Goal: Task Accomplishment & Management: Use online tool/utility

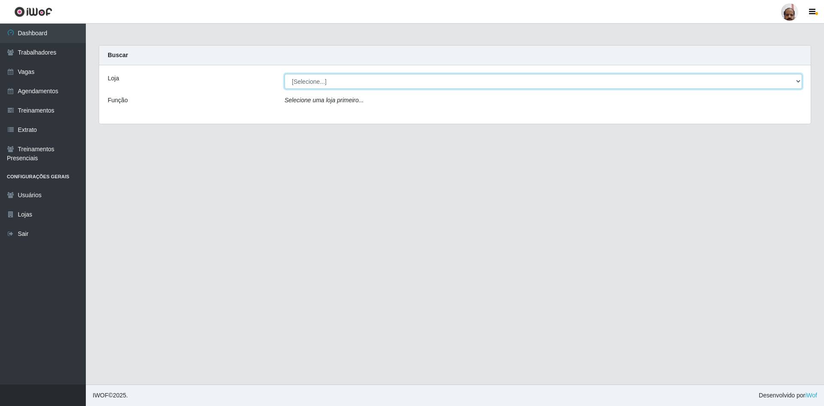
drag, startPoint x: 0, startPoint y: 0, endPoint x: 300, endPoint y: 83, distance: 311.3
click at [300, 83] on select "[Selecione...] Mar Vermelho - Loja 05" at bounding box center [544, 81] width 518 height 15
select select "252"
click at [285, 74] on select "[Selecione...] Mar Vermelho - Loja 05" at bounding box center [544, 81] width 518 height 15
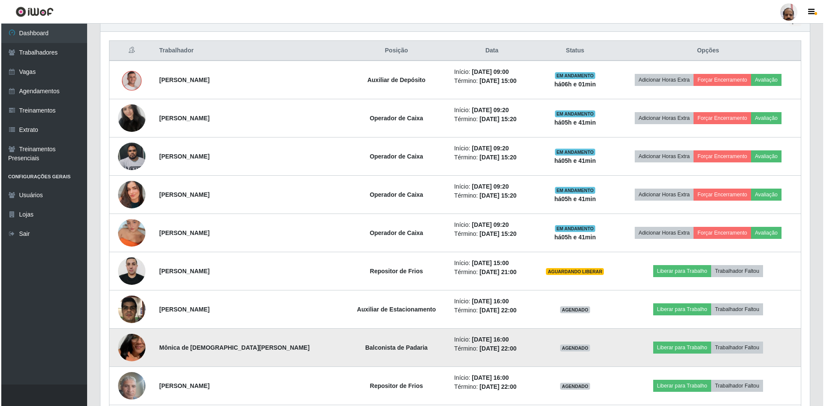
scroll to position [258, 0]
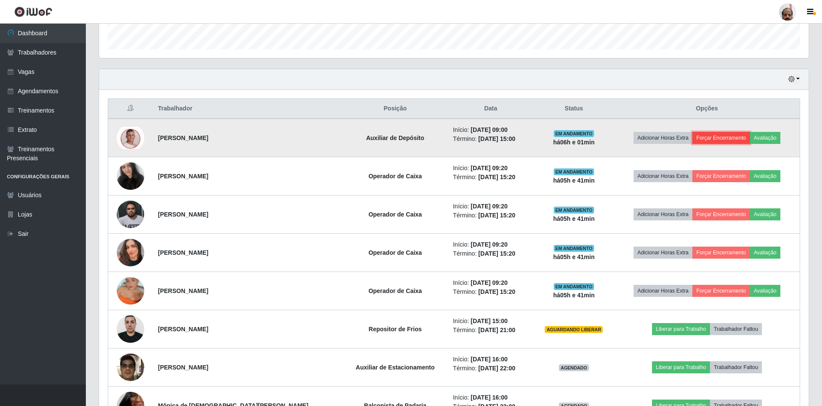
click at [713, 139] on button "Forçar Encerramento" at bounding box center [721, 138] width 58 height 12
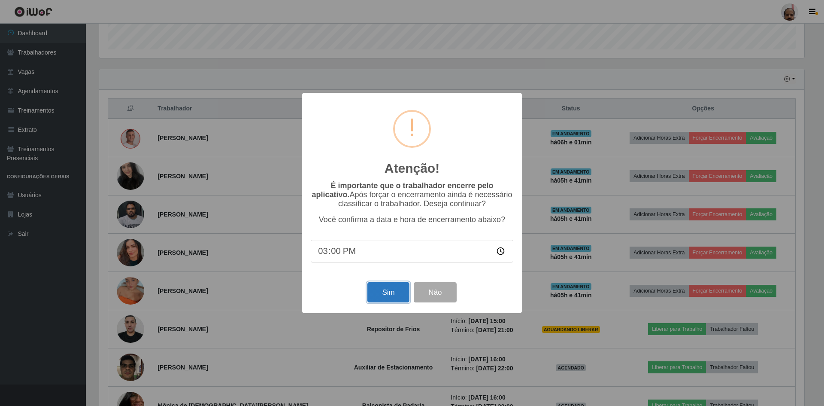
click at [389, 293] on button "Sim" at bounding box center [388, 292] width 42 height 20
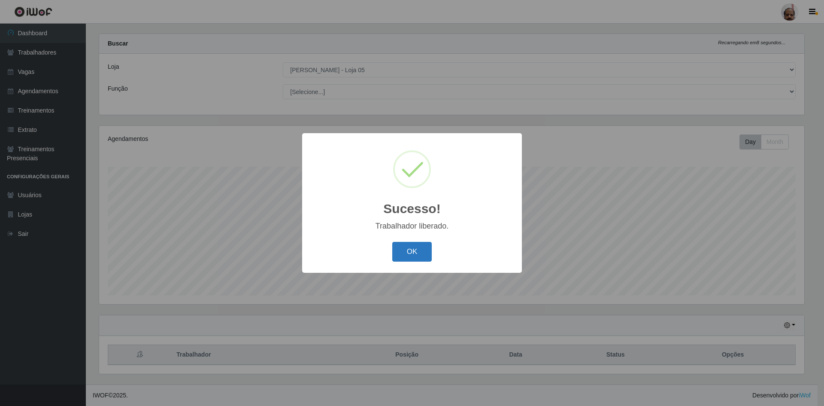
click at [415, 250] on button "OK" at bounding box center [412, 252] width 40 height 20
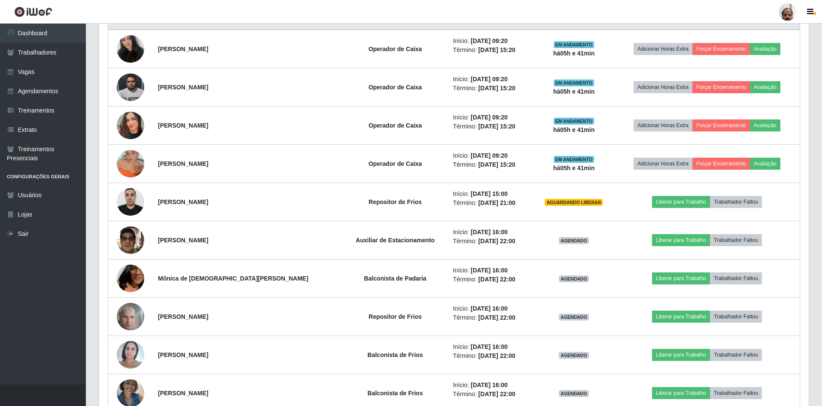
scroll to position [355, 0]
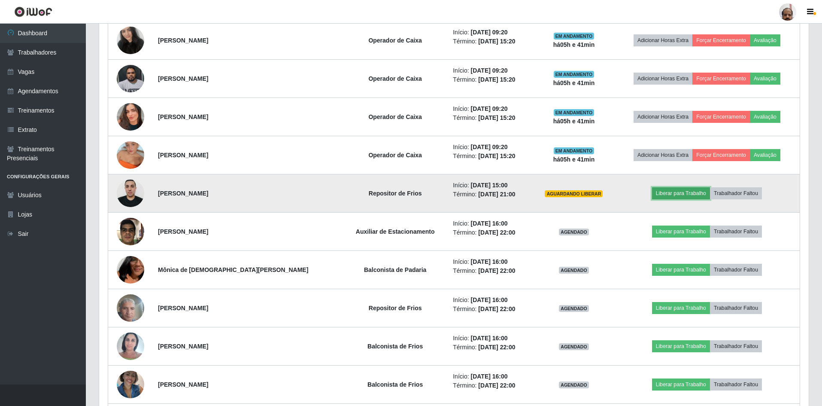
click at [668, 191] on button "Liberar para Trabalho" at bounding box center [681, 193] width 58 height 12
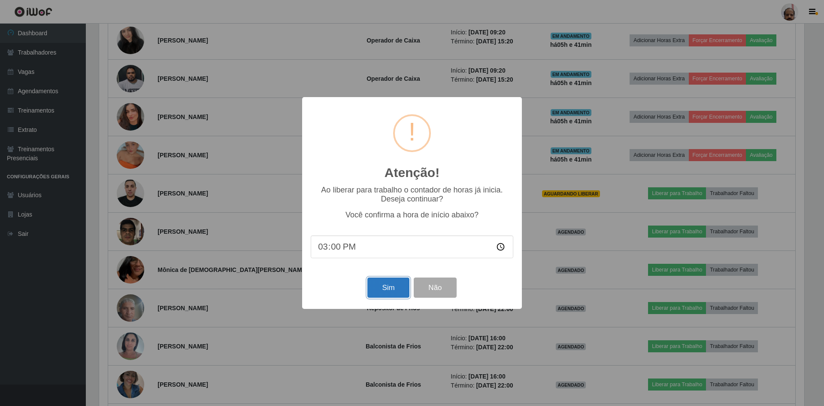
click at [378, 288] on button "Sim" at bounding box center [388, 287] width 42 height 20
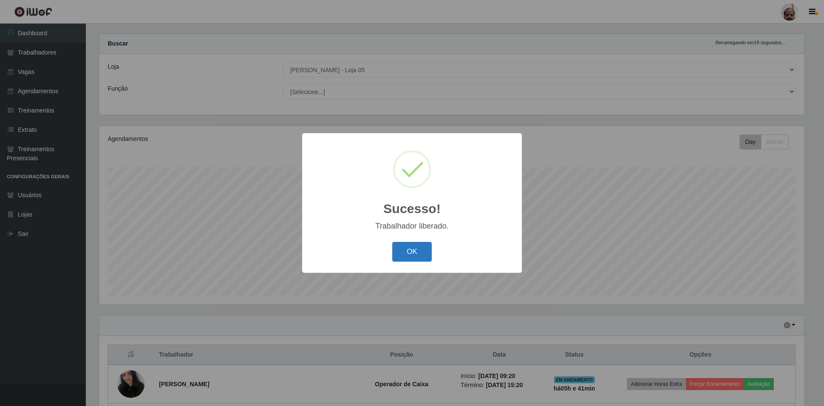
click at [405, 245] on button "OK" at bounding box center [412, 252] width 40 height 20
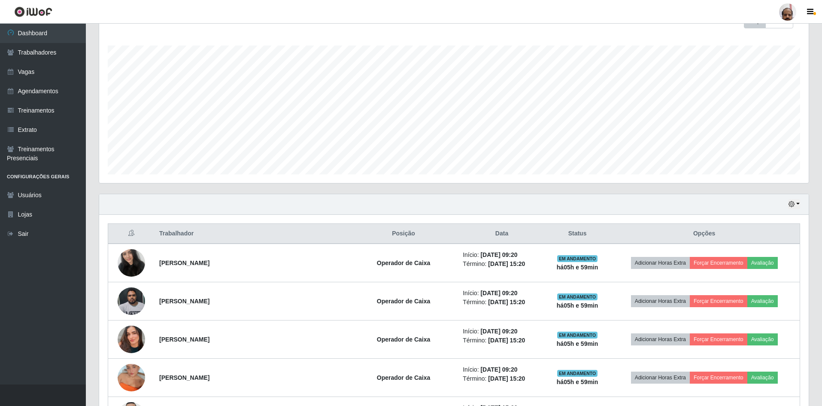
scroll to position [140, 0]
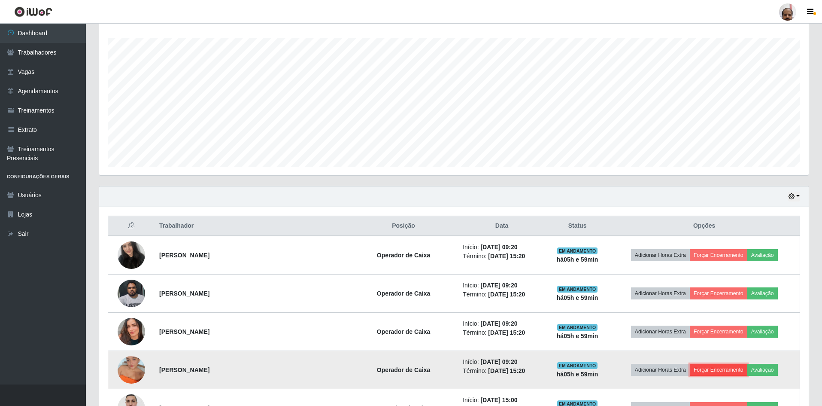
click at [720, 371] on button "Forçar Encerramento" at bounding box center [719, 370] width 58 height 12
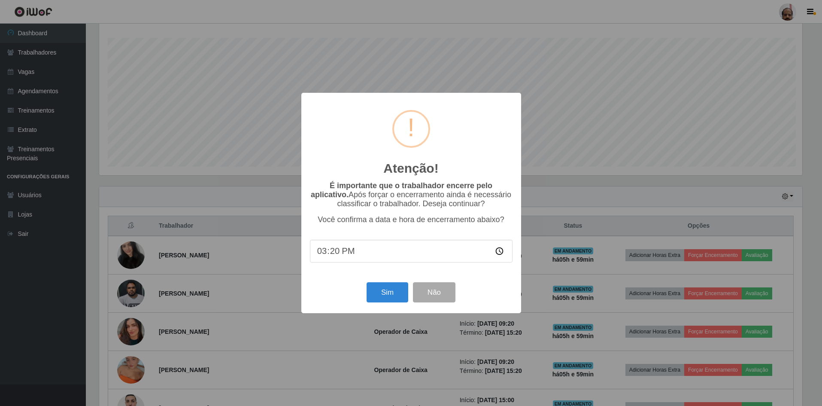
scroll to position [178, 705]
click at [373, 288] on button "Sim" at bounding box center [388, 292] width 42 height 20
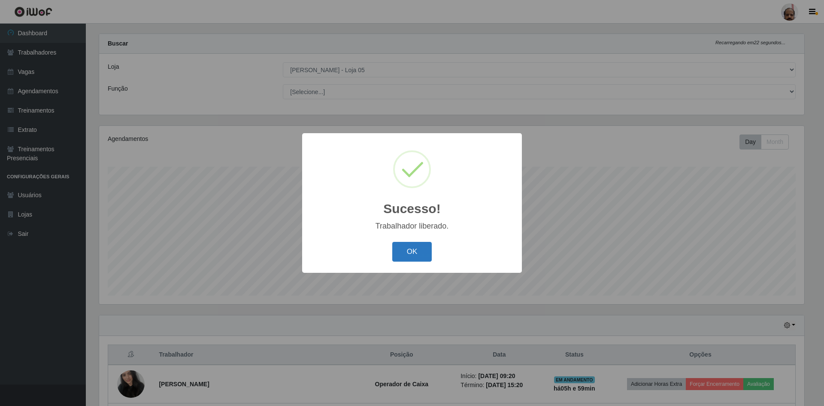
click at [412, 251] on button "OK" at bounding box center [412, 252] width 40 height 20
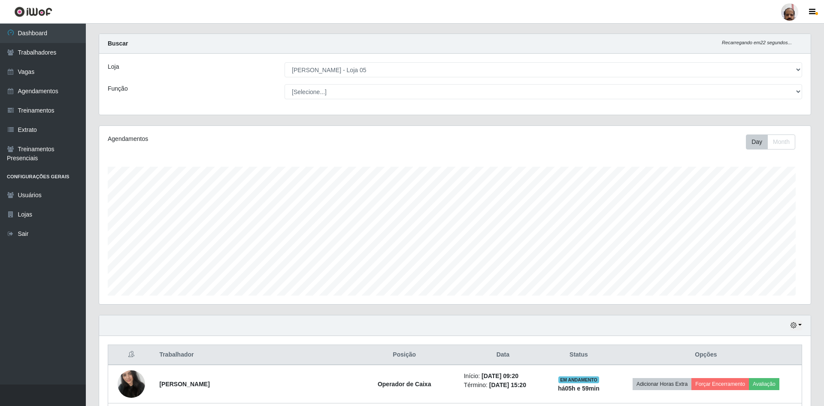
scroll to position [178, 710]
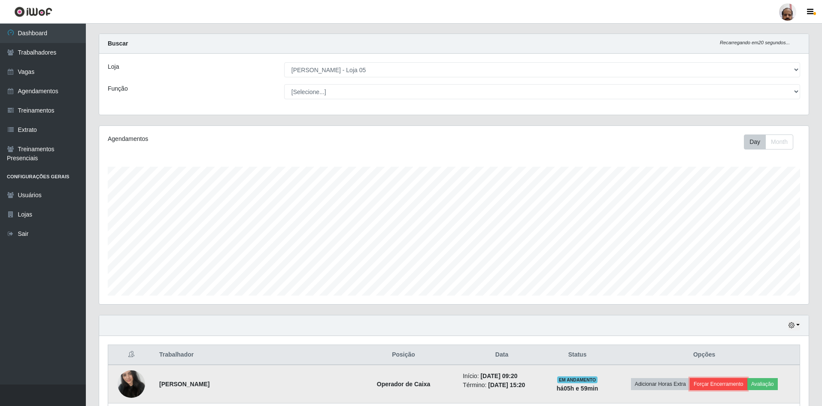
click at [720, 383] on button "Forçar Encerramento" at bounding box center [719, 384] width 58 height 12
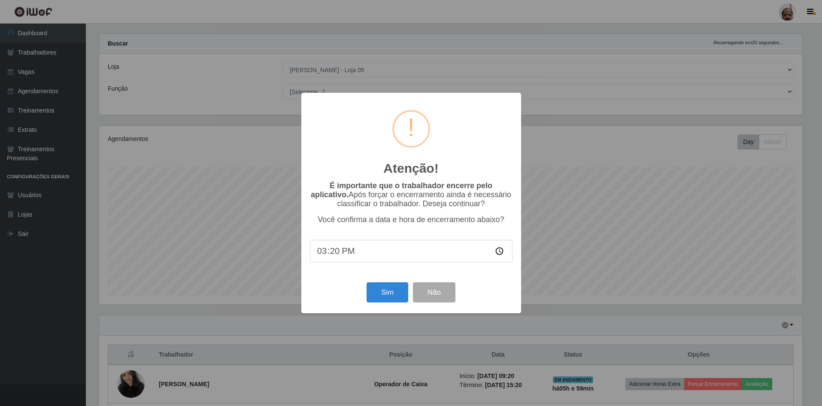
scroll to position [178, 705]
click at [379, 291] on button "Sim" at bounding box center [388, 292] width 42 height 20
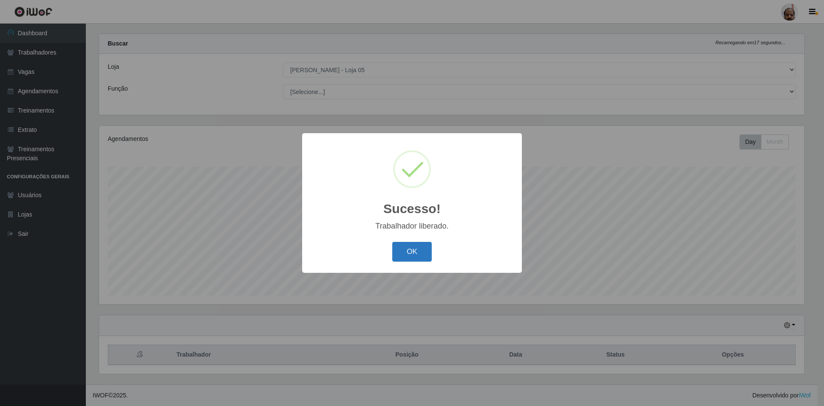
click at [408, 260] on button "OK" at bounding box center [412, 252] width 40 height 20
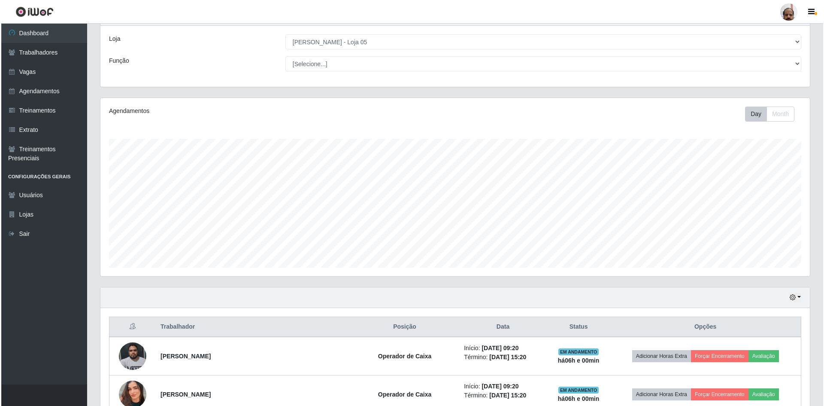
scroll to position [55, 0]
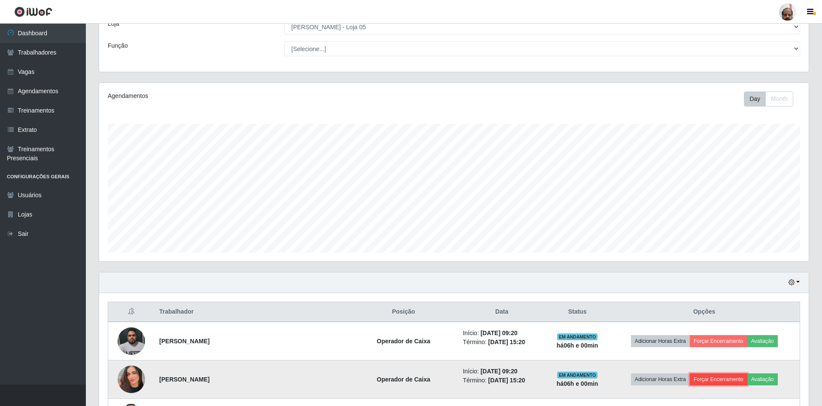
click at [698, 378] on button "Forçar Encerramento" at bounding box center [719, 379] width 58 height 12
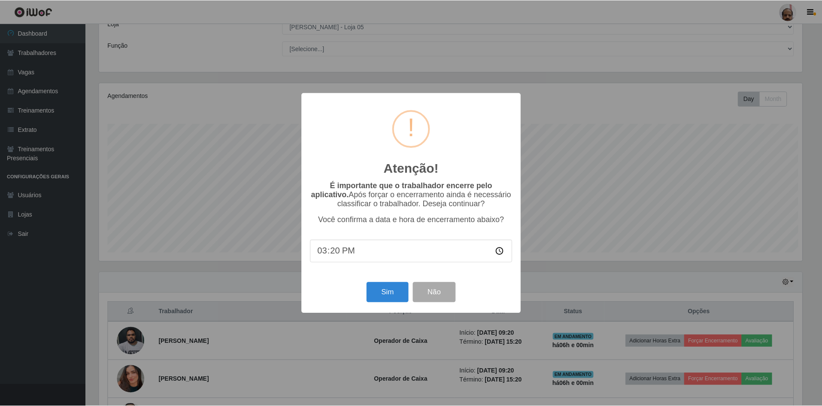
scroll to position [178, 705]
click at [396, 296] on button "Sim" at bounding box center [388, 292] width 42 height 20
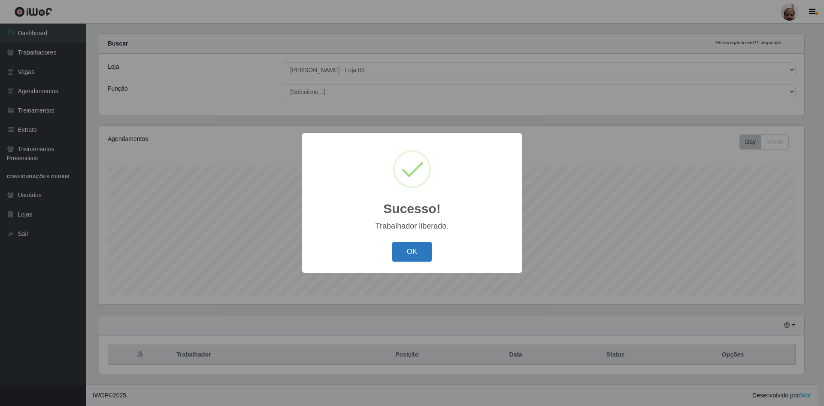
click at [404, 250] on button "OK" at bounding box center [412, 252] width 40 height 20
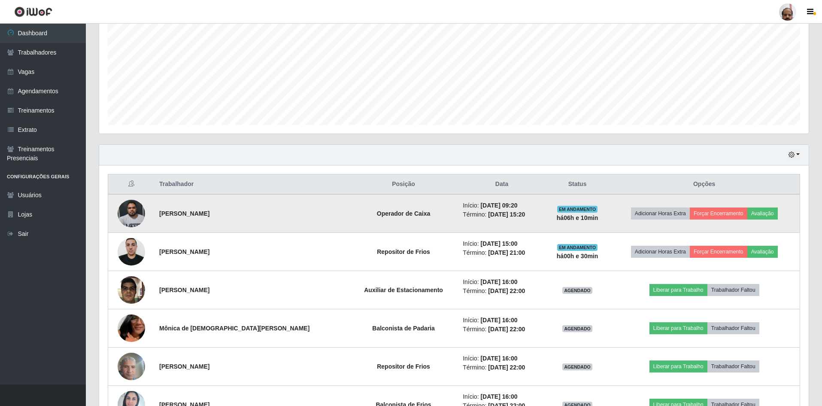
scroll to position [183, 0]
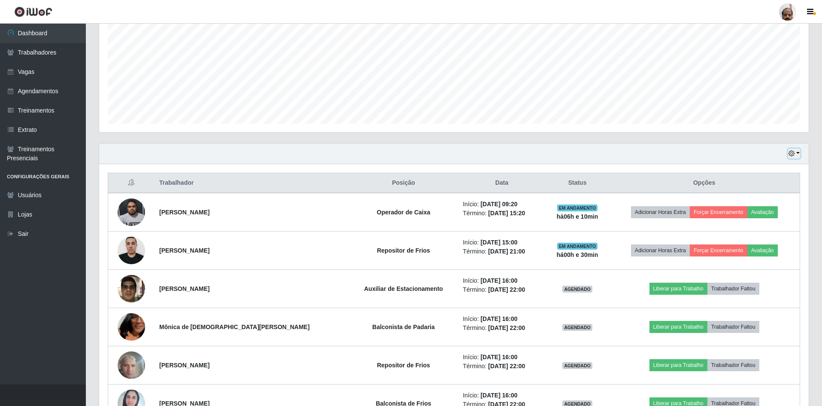
click at [798, 152] on button "button" at bounding box center [794, 154] width 12 height 10
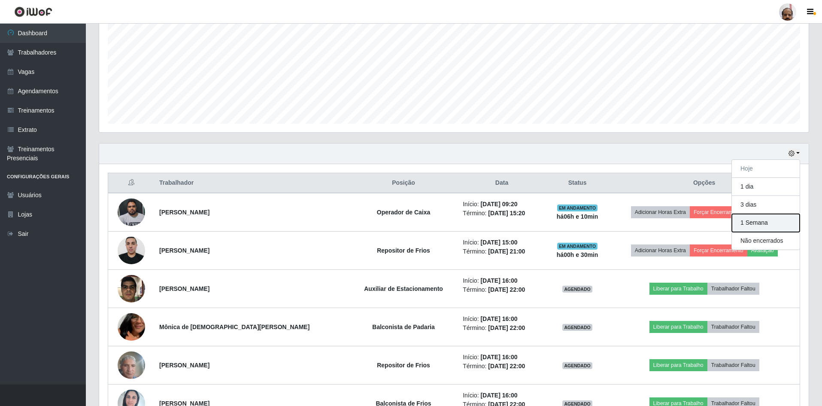
click at [752, 228] on button "1 Semana" at bounding box center [766, 223] width 68 height 18
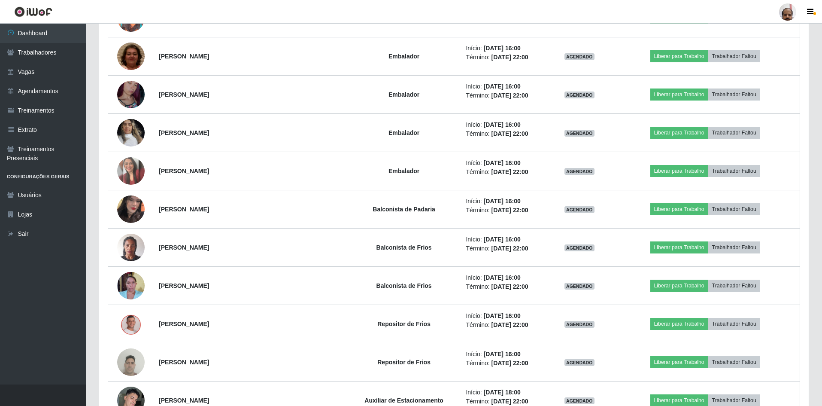
scroll to position [5292, 0]
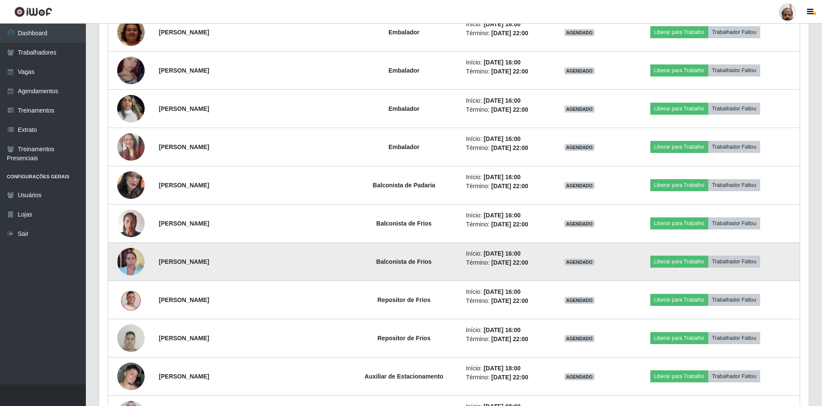
click at [347, 268] on td "Balconista de Frios" at bounding box center [404, 262] width 114 height 38
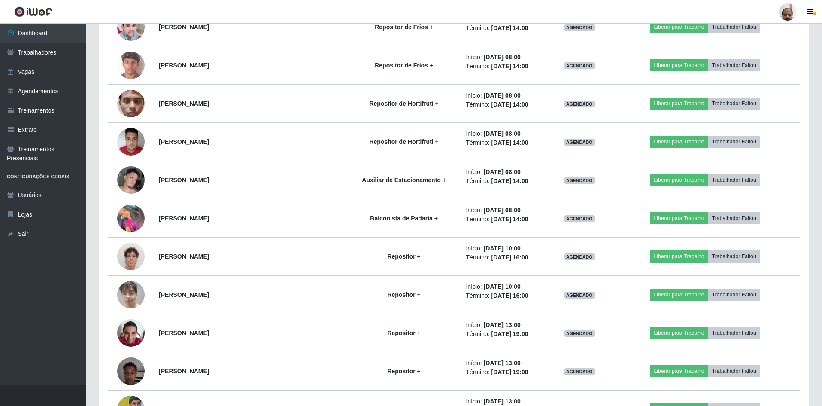
scroll to position [6537, 0]
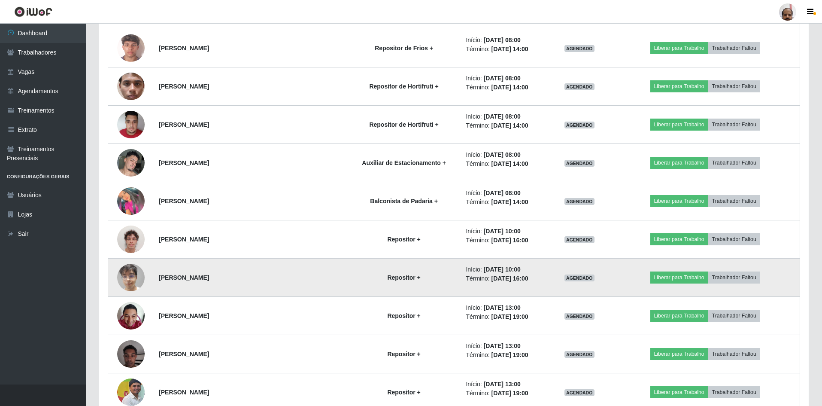
click at [347, 271] on td "Repositor +" at bounding box center [404, 277] width 114 height 38
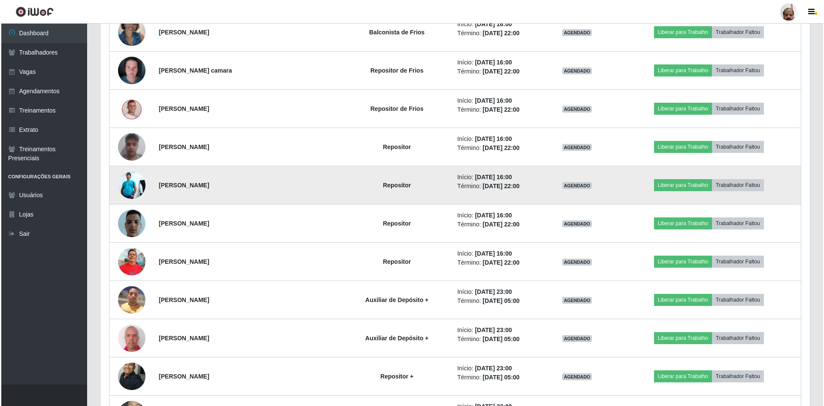
scroll to position [558, 0]
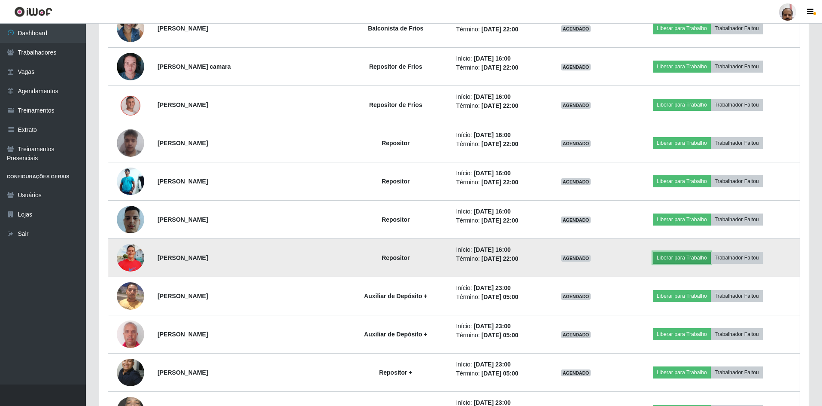
click at [668, 258] on button "Liberar para Trabalho" at bounding box center [682, 258] width 58 height 12
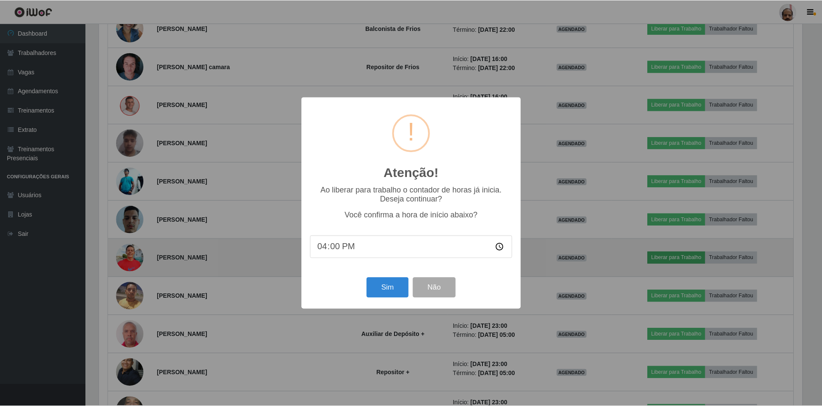
scroll to position [178, 705]
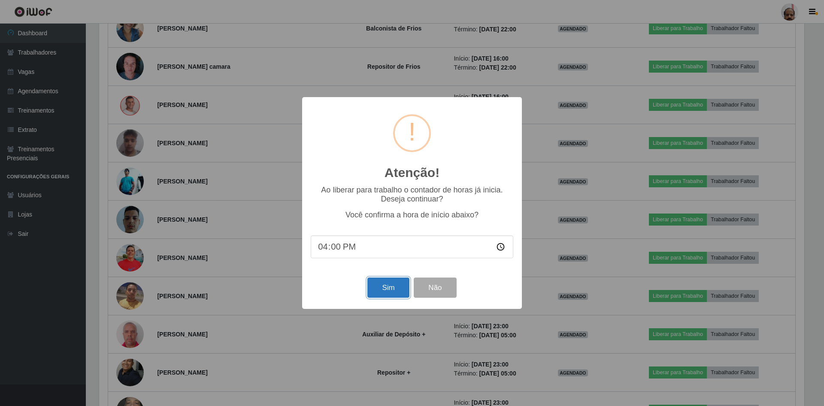
click at [401, 295] on button "Sim" at bounding box center [388, 287] width 42 height 20
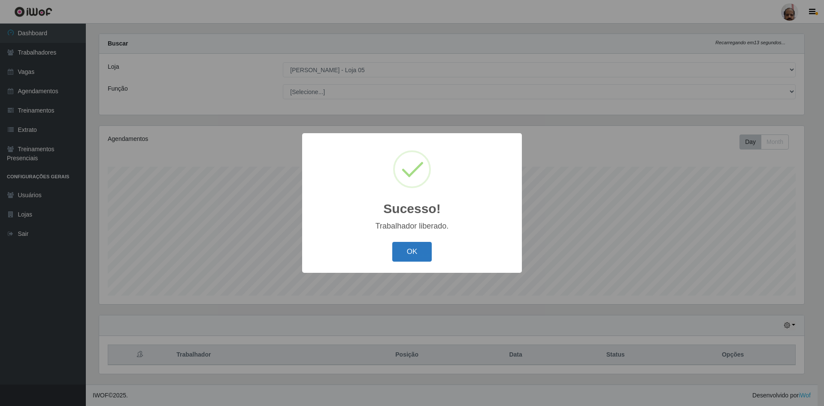
click at [417, 254] on button "OK" at bounding box center [412, 252] width 40 height 20
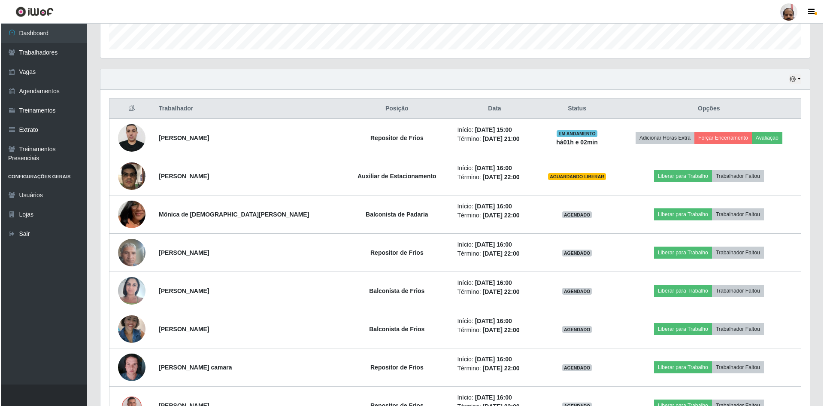
scroll to position [301, 0]
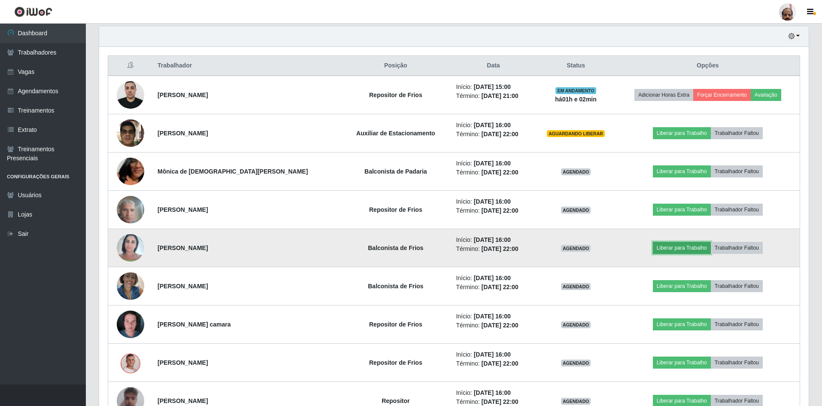
click at [670, 248] on button "Liberar para Trabalho" at bounding box center [682, 248] width 58 height 12
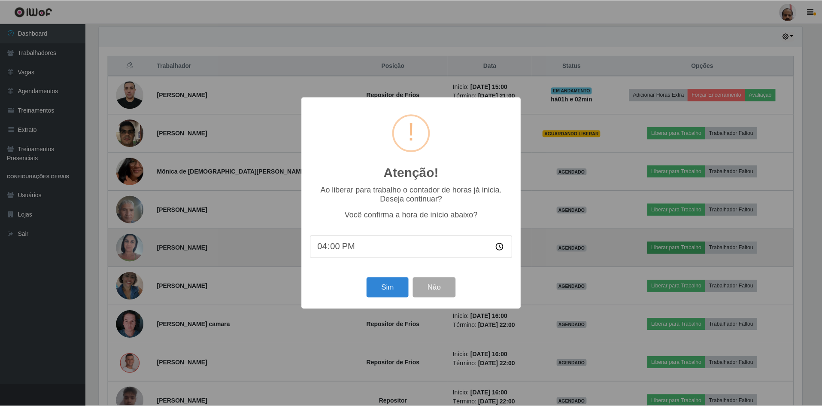
scroll to position [178, 705]
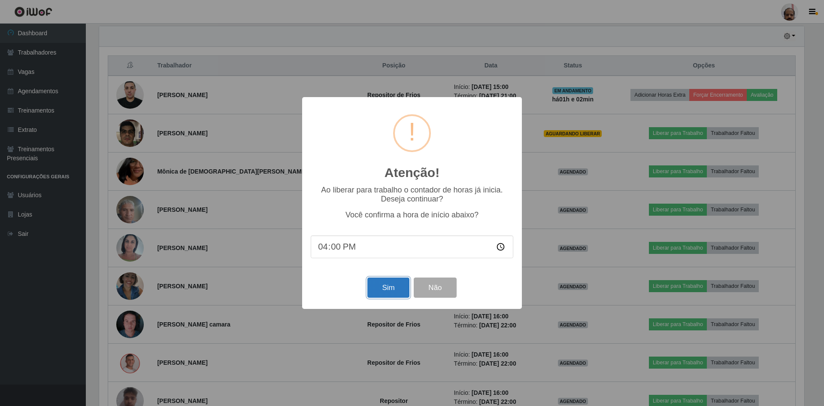
click at [395, 289] on button "Sim" at bounding box center [388, 287] width 42 height 20
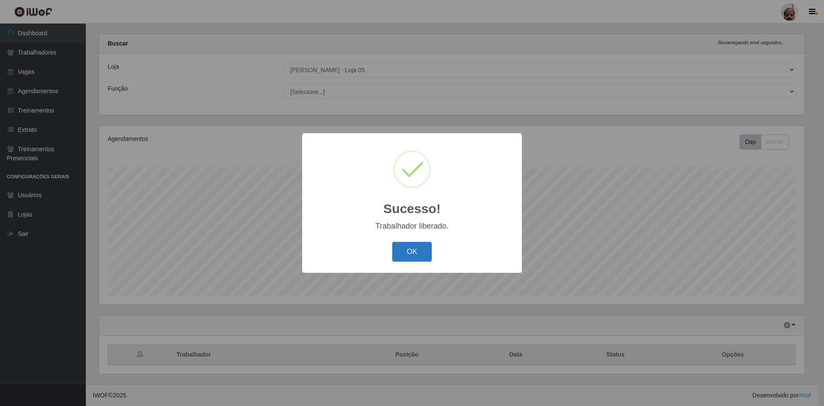
click at [423, 256] on button "OK" at bounding box center [412, 252] width 40 height 20
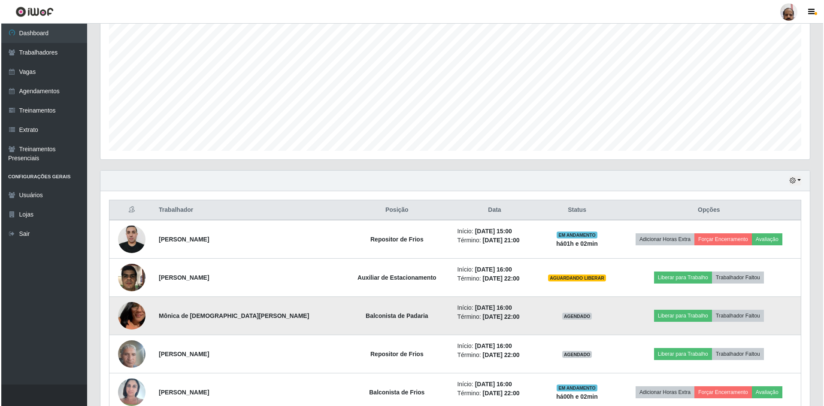
scroll to position [172, 0]
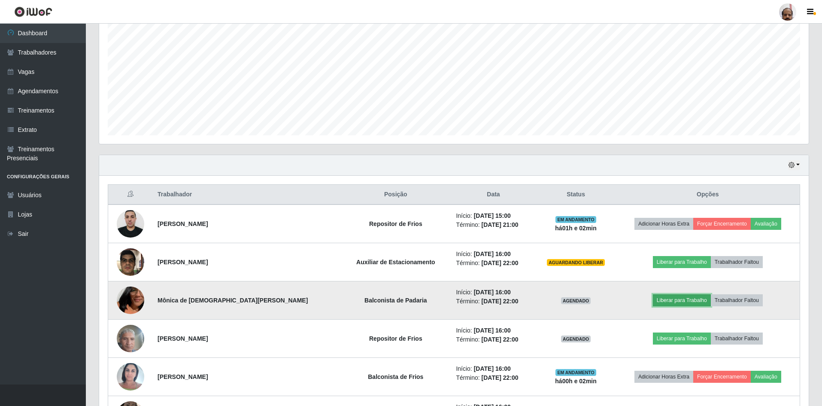
click at [679, 297] on button "Liberar para Trabalho" at bounding box center [682, 300] width 58 height 12
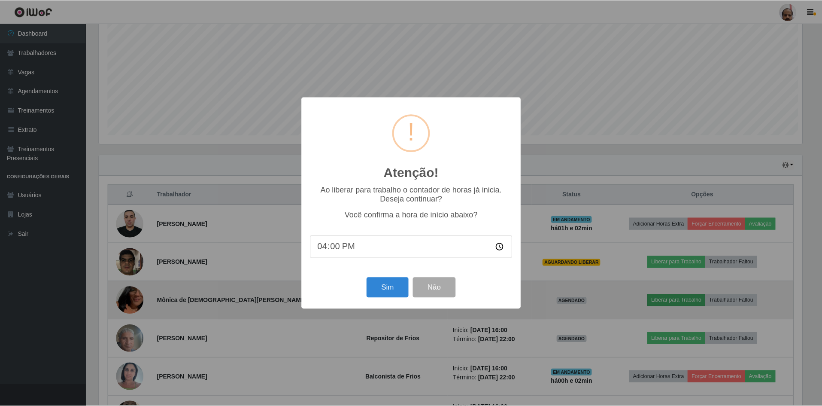
scroll to position [178, 705]
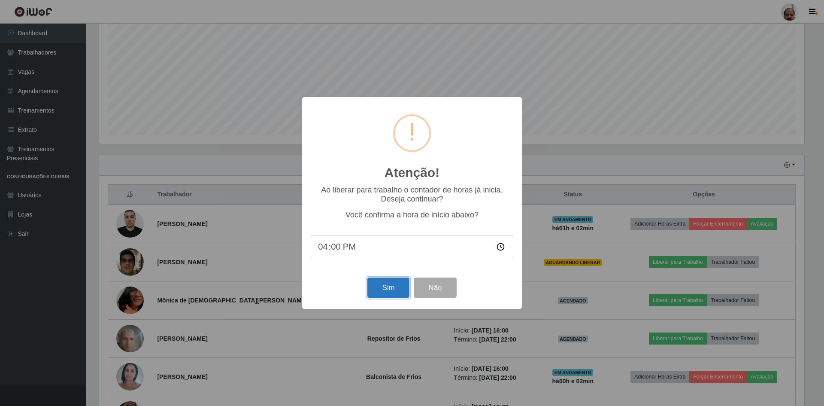
click at [377, 292] on button "Sim" at bounding box center [388, 287] width 42 height 20
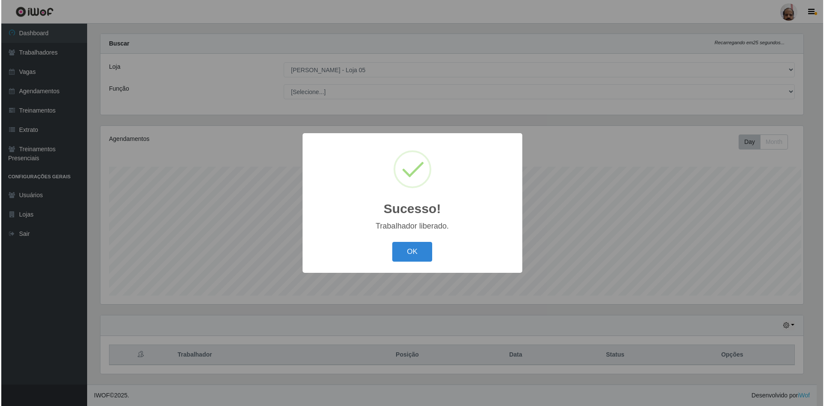
scroll to position [0, 0]
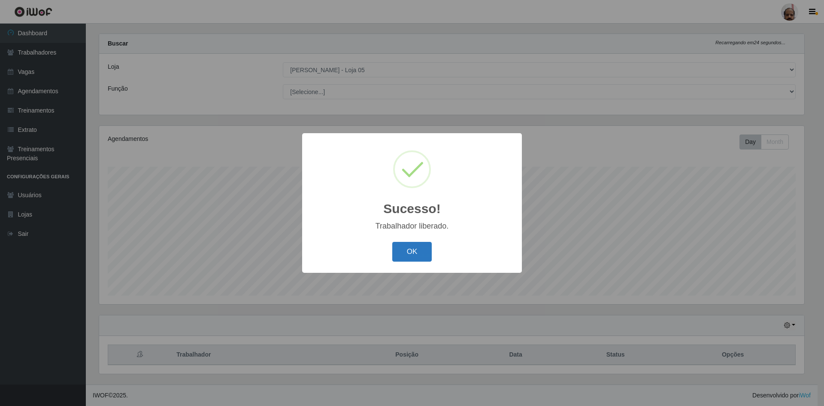
click at [410, 249] on button "OK" at bounding box center [412, 252] width 40 height 20
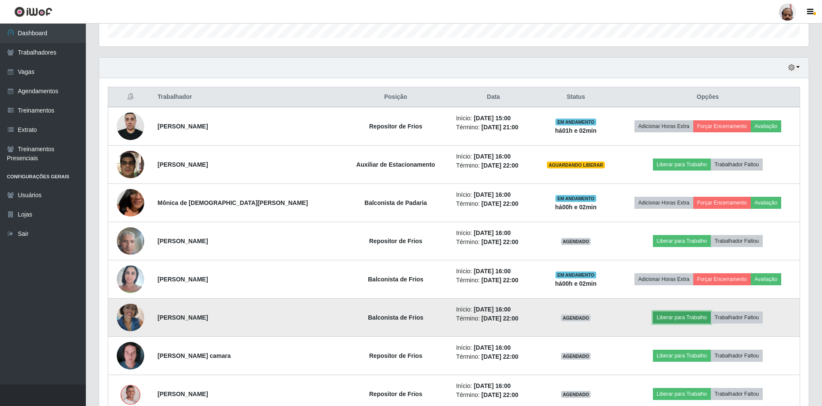
click at [680, 320] on button "Liberar para Trabalho" at bounding box center [682, 317] width 58 height 12
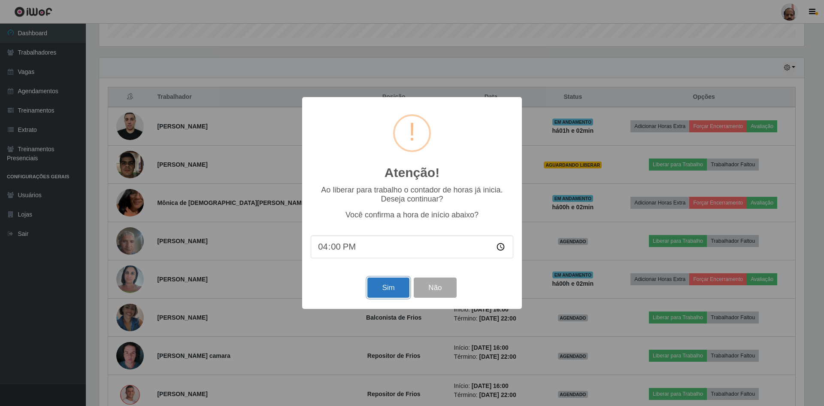
click at [369, 289] on button "Sim" at bounding box center [388, 287] width 42 height 20
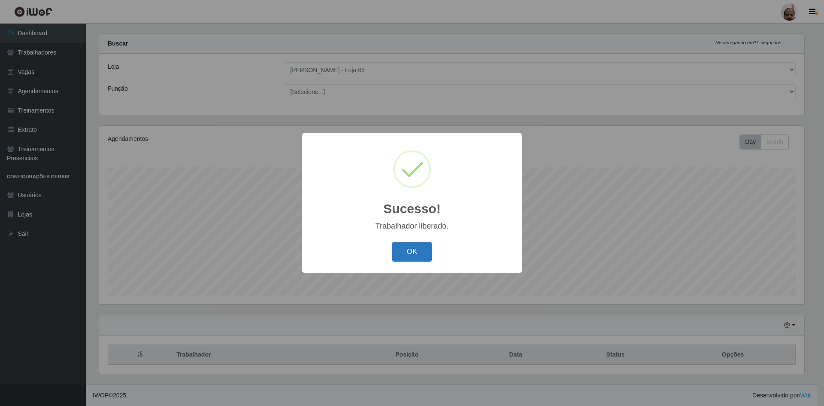
click at [412, 255] on button "OK" at bounding box center [412, 252] width 40 height 20
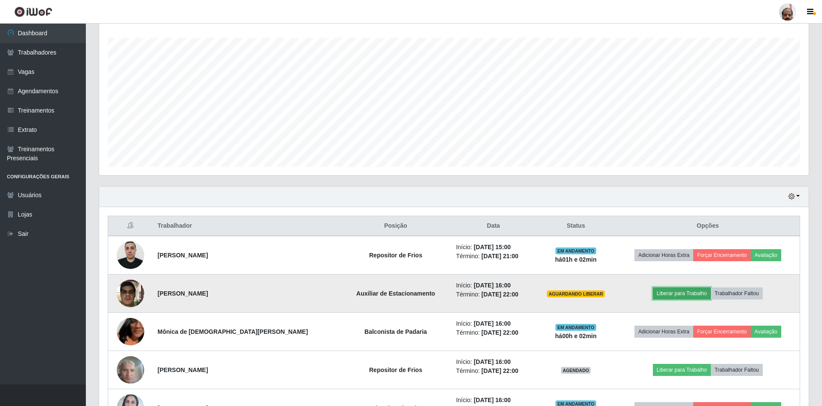
click at [691, 293] on button "Liberar para Trabalho" at bounding box center [682, 293] width 58 height 12
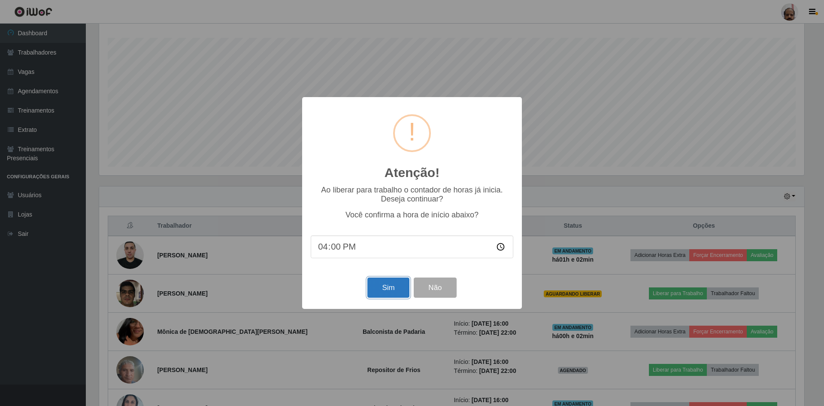
click at [379, 289] on button "Sim" at bounding box center [388, 287] width 42 height 20
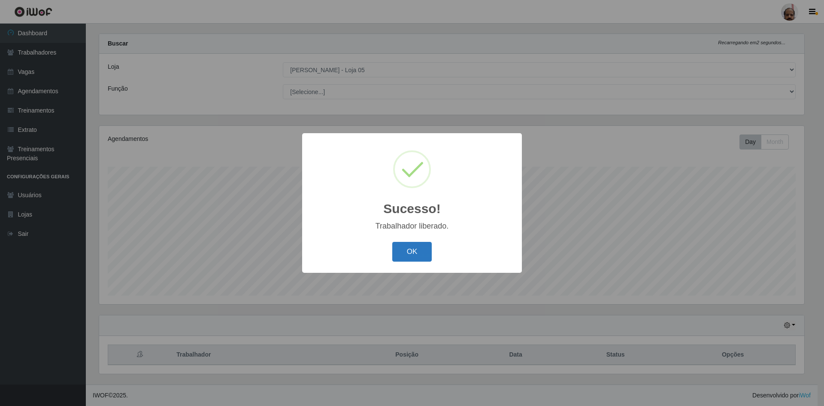
click at [403, 259] on button "OK" at bounding box center [412, 252] width 40 height 20
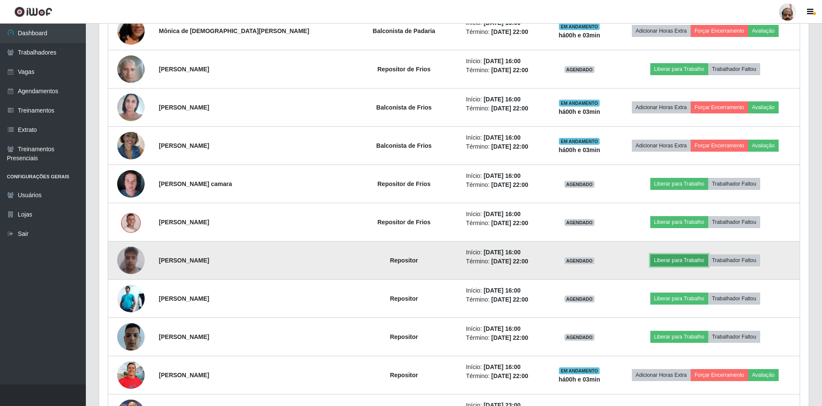
click at [664, 260] on button "Liberar para Trabalho" at bounding box center [679, 260] width 58 height 12
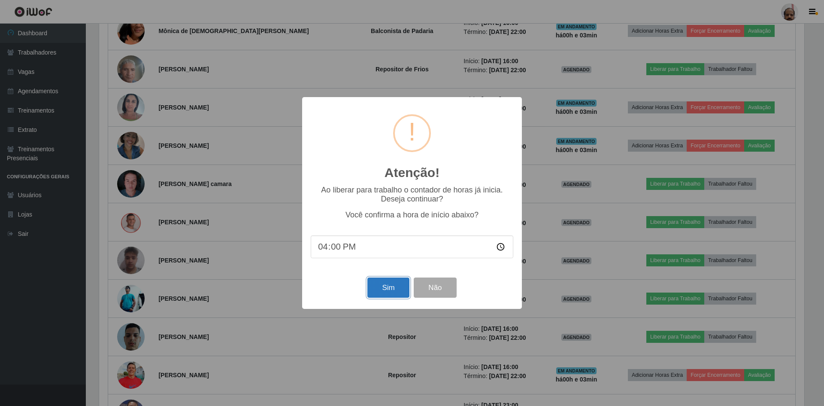
click at [387, 291] on button "Sim" at bounding box center [388, 287] width 42 height 20
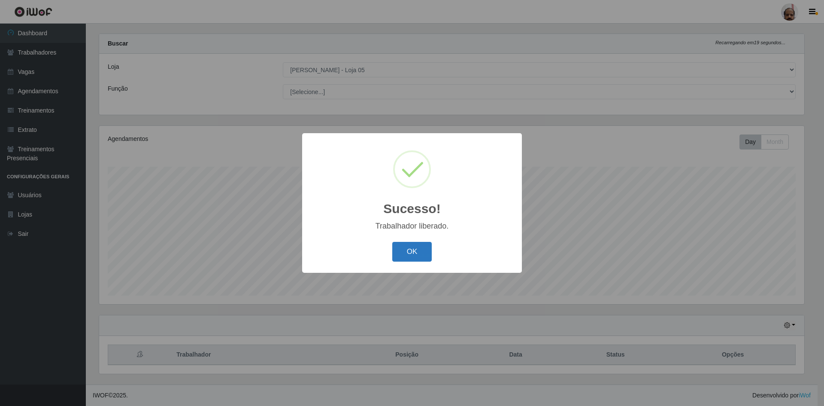
click at [410, 255] on button "OK" at bounding box center [412, 252] width 40 height 20
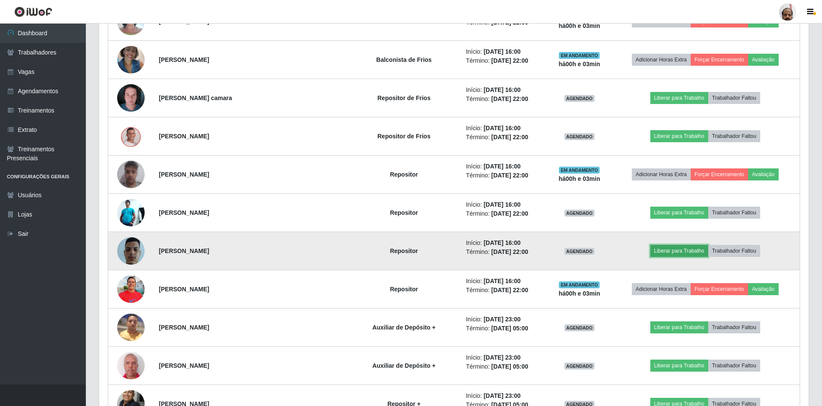
click at [675, 250] on button "Liberar para Trabalho" at bounding box center [679, 251] width 58 height 12
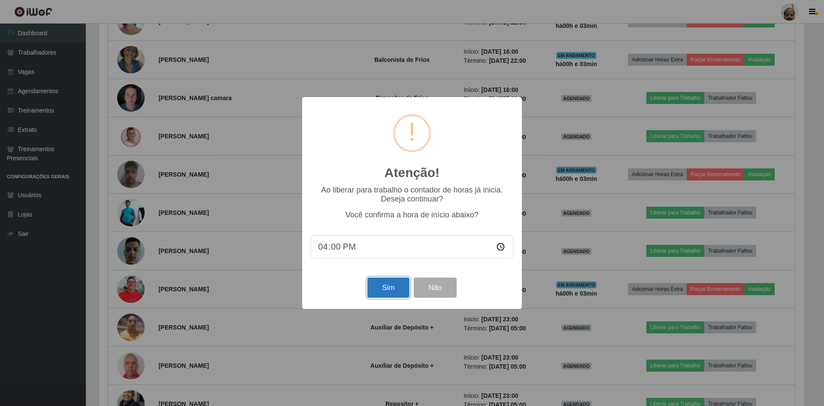
click at [375, 291] on button "Sim" at bounding box center [388, 287] width 42 height 20
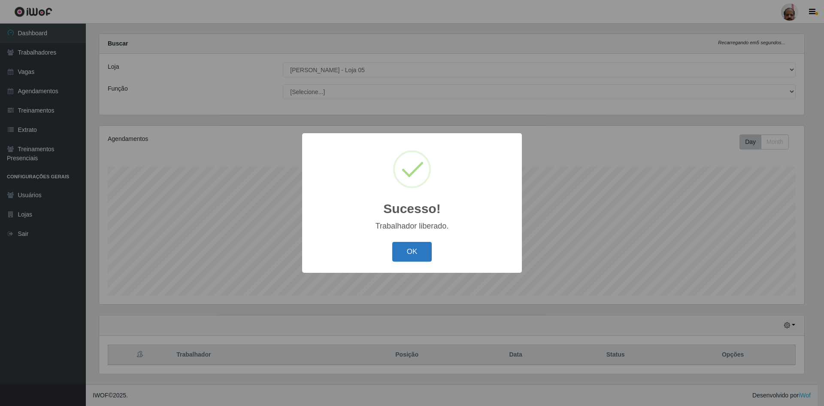
click at [407, 253] on button "OK" at bounding box center [412, 252] width 40 height 20
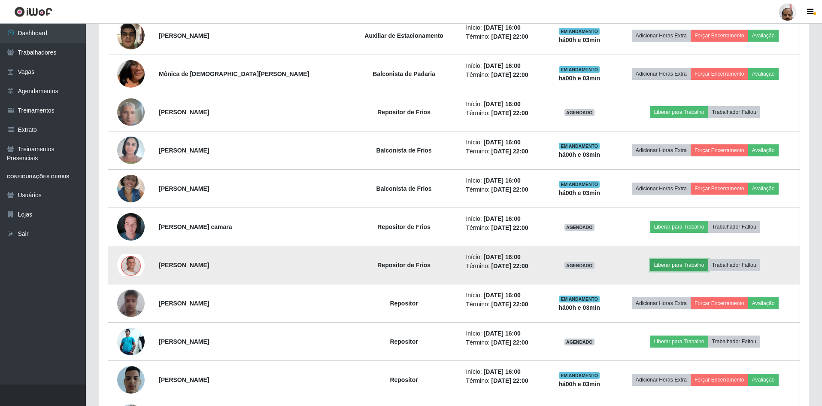
click at [674, 266] on button "Liberar para Trabalho" at bounding box center [679, 265] width 58 height 12
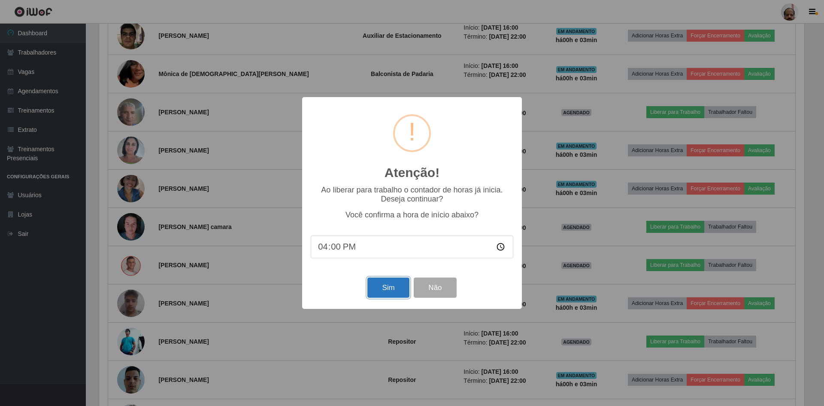
click at [389, 285] on button "Sim" at bounding box center [388, 287] width 42 height 20
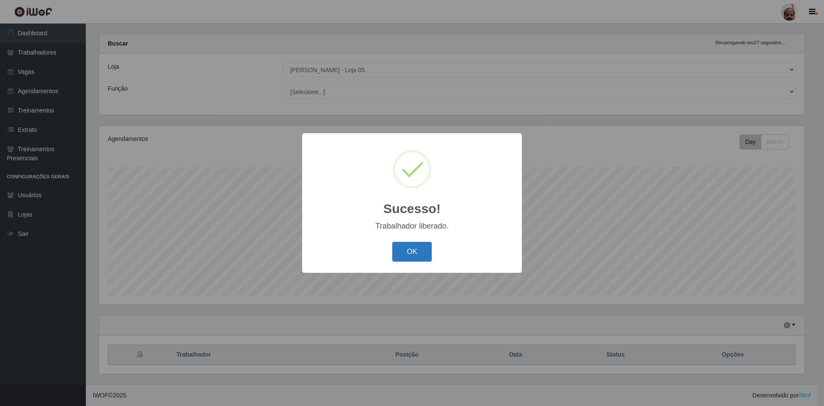
click at [410, 256] on button "OK" at bounding box center [412, 252] width 40 height 20
